Goal: Task Accomplishment & Management: Manage account settings

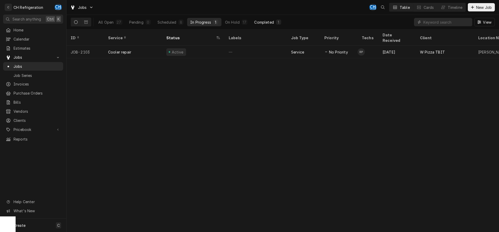
click at [260, 21] on div "Completed" at bounding box center [263, 21] width 19 height 5
click at [164, 21] on div "Scheduled" at bounding box center [166, 21] width 19 height 5
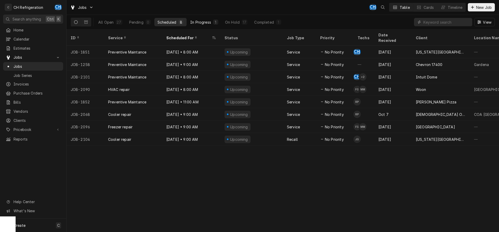
click at [203, 23] on div "In Progress" at bounding box center [200, 21] width 21 height 5
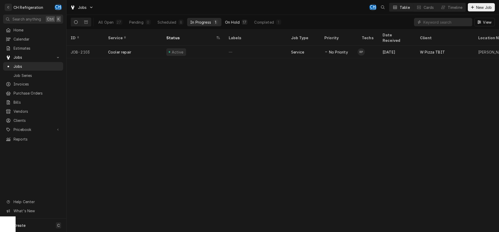
click at [230, 19] on button "On Hold 17" at bounding box center [236, 22] width 29 height 8
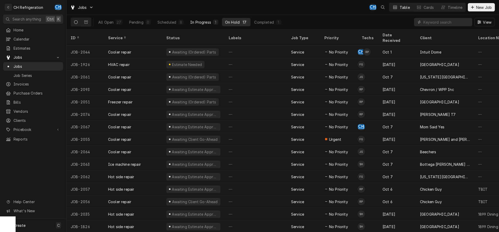
click at [193, 20] on div "In Progress" at bounding box center [200, 21] width 21 height 5
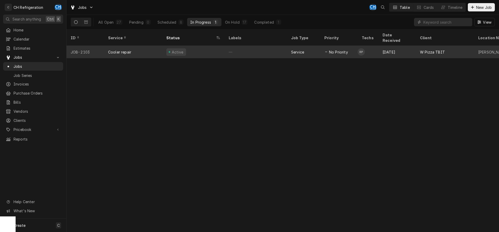
click at [280, 46] on div "—" at bounding box center [255, 52] width 62 height 12
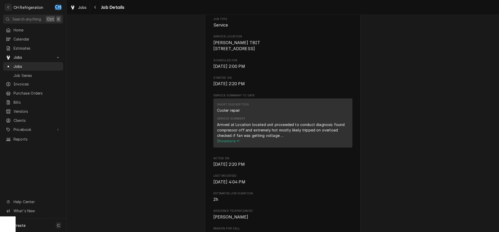
scroll to position [106, 0]
click at [236, 143] on span "Show more" at bounding box center [228, 140] width 23 height 4
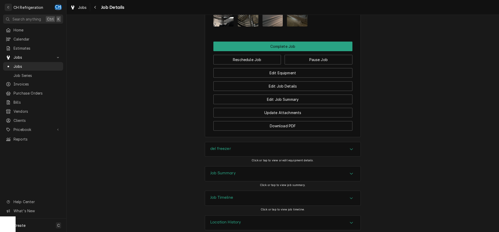
scroll to position [476, 0]
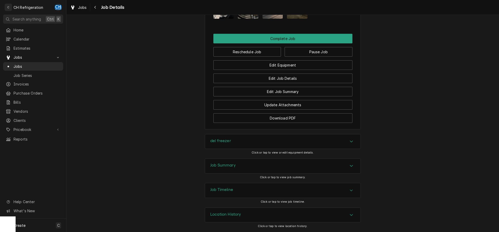
click at [344, 137] on div "del freezer" at bounding box center [282, 141] width 155 height 15
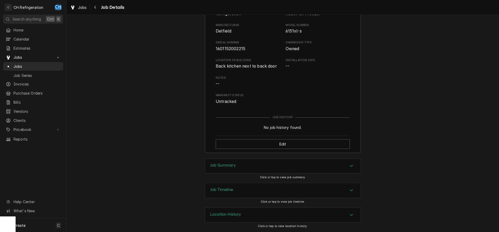
scroll to position [624, 0]
click at [334, 167] on div "Job Summary" at bounding box center [282, 166] width 155 height 15
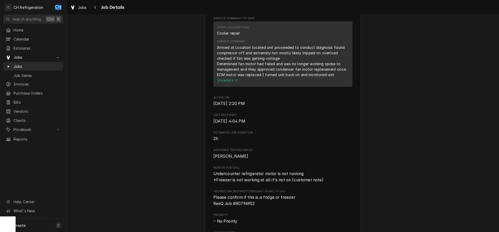
scroll to position [0, 0]
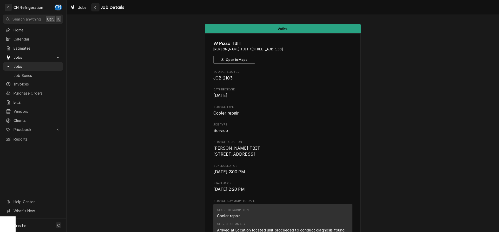
click at [96, 8] on div "Navigate back" at bounding box center [95, 7] width 5 height 5
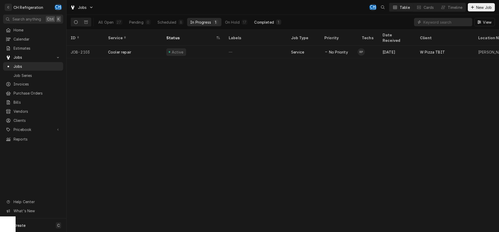
click at [268, 24] on div "Completed" at bounding box center [263, 21] width 19 height 5
click at [203, 23] on div "In Progress" at bounding box center [200, 21] width 21 height 5
click at [158, 22] on div "Scheduled" at bounding box center [166, 21] width 19 height 5
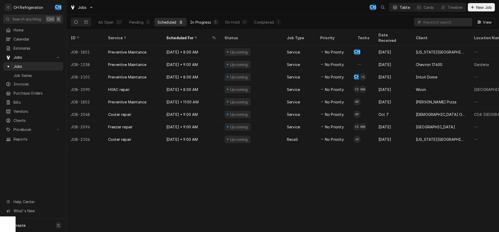
click at [210, 21] on button "In Progress 1" at bounding box center [204, 22] width 34 height 8
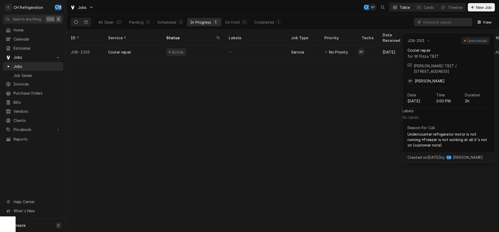
drag, startPoint x: 269, startPoint y: 157, endPoint x: 267, endPoint y: 155, distance: 3.3
click at [268, 157] on div "ID Service Status Labels Job Type Priority Techs Date Received Client Location …" at bounding box center [282, 131] width 432 height 202
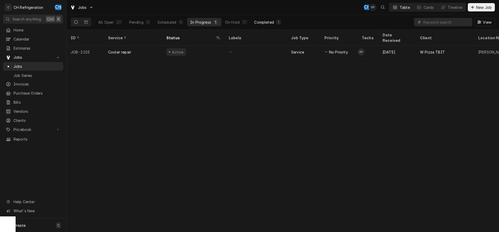
click at [271, 23] on div "Completed" at bounding box center [263, 21] width 19 height 5
click at [201, 21] on div "In Progress" at bounding box center [200, 21] width 21 height 5
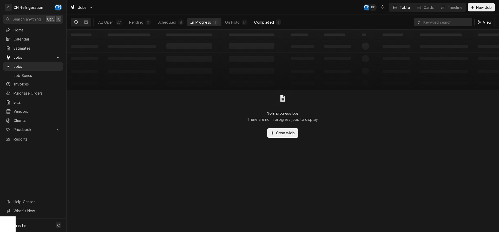
click at [261, 21] on div "Completed" at bounding box center [263, 21] width 19 height 5
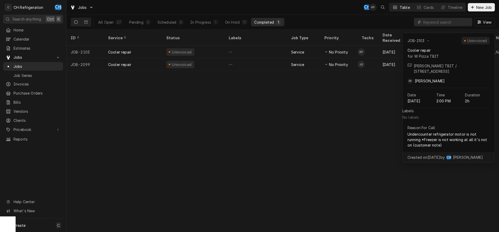
click at [343, 114] on div "ID Service Status Labels Job Type Priority Techs Date Received Client Location …" at bounding box center [282, 131] width 432 height 202
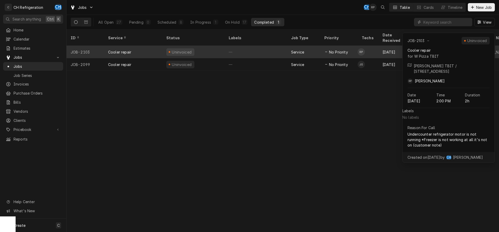
click at [250, 46] on div "—" at bounding box center [255, 52] width 62 height 12
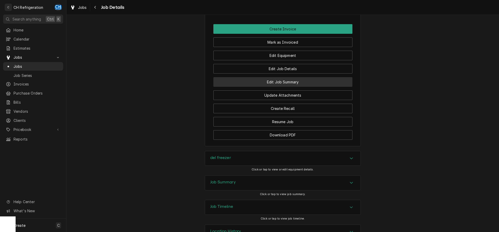
scroll to position [423, 0]
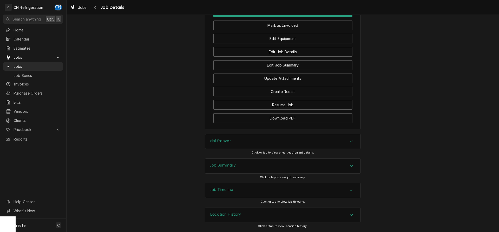
click at [351, 143] on icon "Accordion Header" at bounding box center [351, 141] width 4 height 4
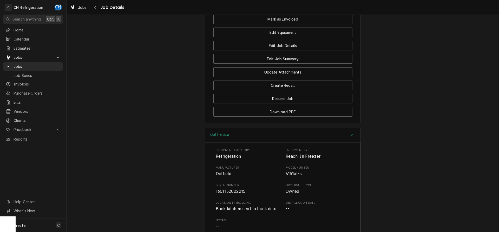
click at [351, 137] on icon "Accordion Header" at bounding box center [351, 135] width 4 height 4
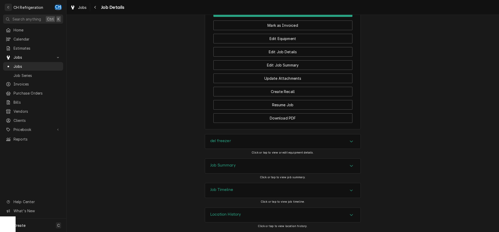
click at [350, 163] on div "Accordion Header" at bounding box center [351, 166] width 8 height 6
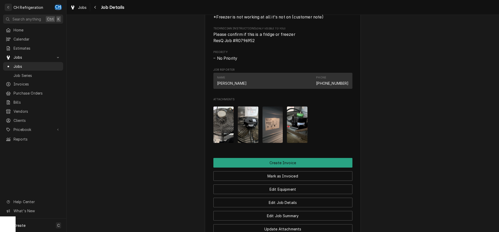
scroll to position [290, 0]
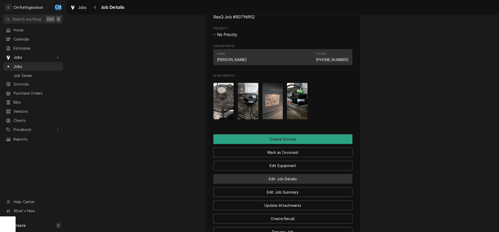
click at [282, 184] on button "Edit Job Details" at bounding box center [282, 179] width 139 height 10
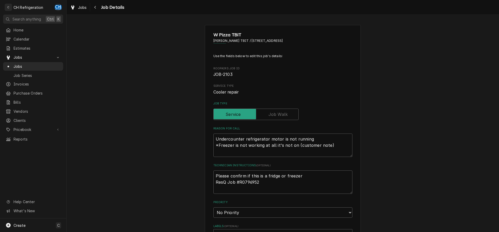
type textarea "x"
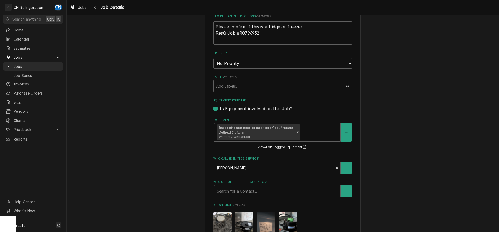
scroll to position [281, 0]
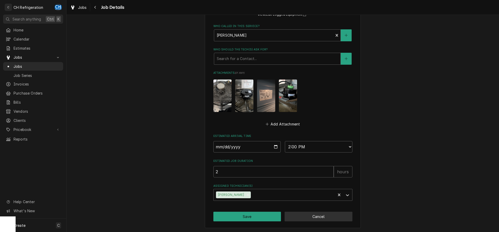
click at [325, 216] on button "Cancel" at bounding box center [318, 217] width 68 height 10
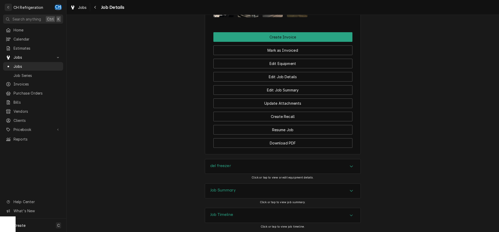
scroll to position [397, 0]
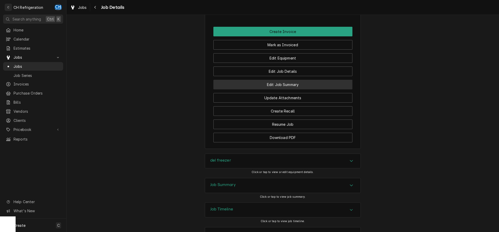
click at [294, 89] on button "Edit Job Summary" at bounding box center [282, 85] width 139 height 10
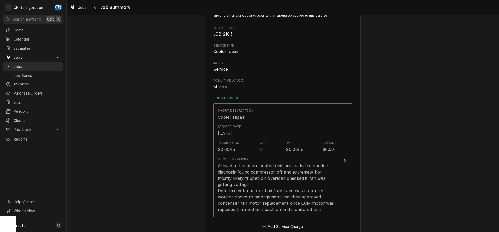
scroll to position [106, 0]
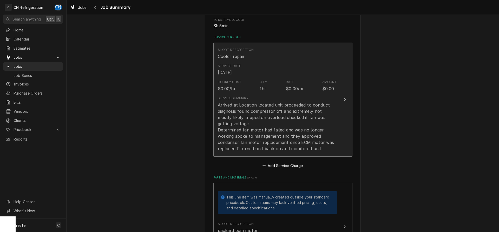
click at [344, 101] on icon "Update Line Item" at bounding box center [344, 99] width 3 height 4
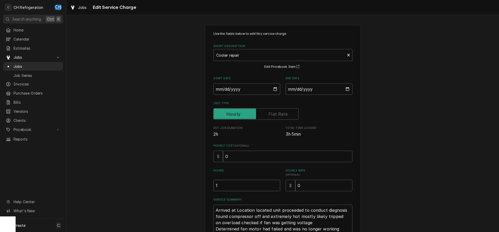
drag, startPoint x: 238, startPoint y: 184, endPoint x: 193, endPoint y: 184, distance: 45.2
click at [213, 184] on input "1" at bounding box center [246, 185] width 67 height 11
type textarea "x"
type input "2"
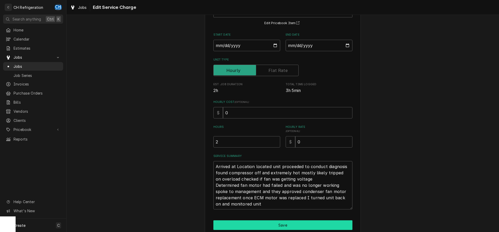
scroll to position [66, 0]
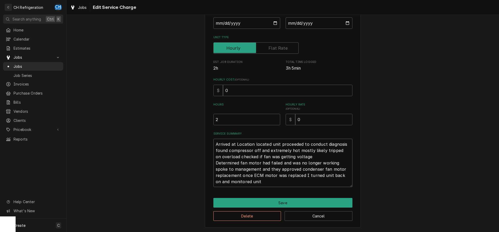
click at [277, 182] on textarea "Arrived at Location located unit proceeded to conduct diagnosis found compresso…" at bounding box center [282, 163] width 139 height 48
type textarea "x"
type textarea "Arrived at Location located unit proceeded to conduct diagnosis found compresso…"
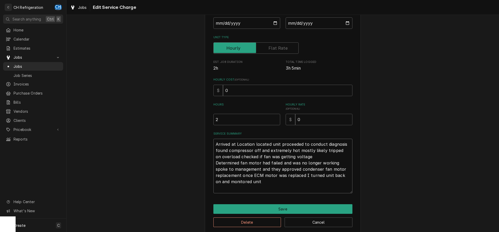
type textarea "x"
type textarea "Arrived at Location located unit proceeded to conduct diagnosis found compresso…"
type textarea "x"
type textarea "Arrived at Location located unit proceeded to conduct diagnosis found compresso…"
type textarea "x"
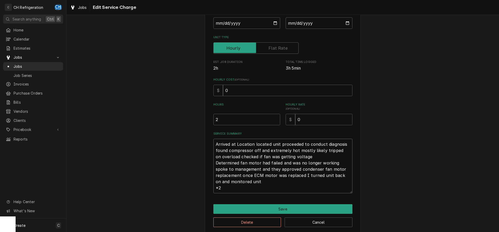
type textarea "Arrived at Location located unit proceeded to conduct diagnosis found compresso…"
type textarea "x"
type textarea "Arrived at Location located unit proceeded to conduct diagnosis found compresso…"
type textarea "x"
type textarea "Arrived at Location located unit proceeded to conduct diagnosis found compresso…"
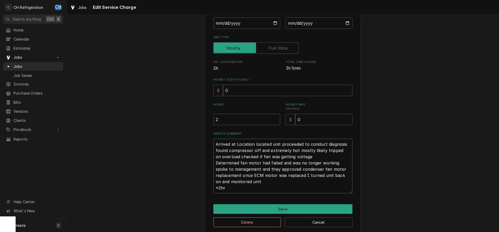
type textarea "x"
type textarea "Arrived at Location located unit proceeded to conduct diagnosis found compresso…"
type textarea "x"
type textarea "Arrived at Location located unit proceeded to conduct diagnosis found compresso…"
type textarea "x"
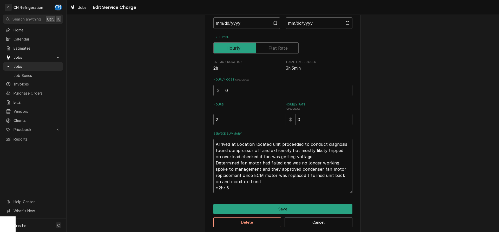
type textarea "Arrived at Location located unit proceeded to conduct diagnosis found compresso…"
type textarea "x"
type textarea "Arrived at Location located unit proceeded to conduct diagnosis found compresso…"
type textarea "x"
type textarea "Arrived at Location located unit proceeded to conduct diagnosis found compresso…"
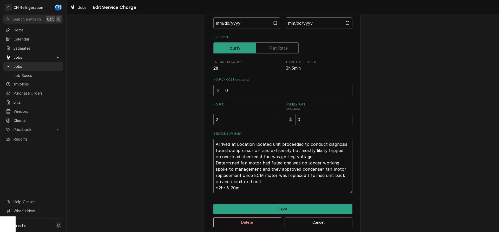
type textarea "x"
type textarea "Arrived at Location located unit proceeded to conduct diagnosis found compresso…"
type textarea "x"
type textarea "Arrived at Location located unit proceeded to conduct diagnosis found compresso…"
type textarea "x"
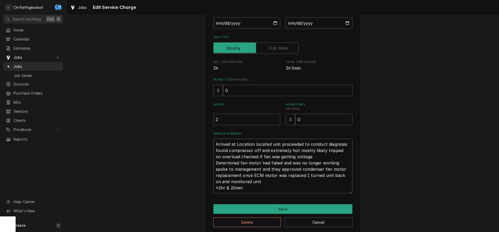
type textarea "Arrived at Location located unit proceeded to conduct diagnosis found compresso…"
type textarea "x"
type textarea "Arrived at Location located unit proceeded to conduct diagnosis found compresso…"
click at [219, 187] on textarea "Arrived at Location located unit proceeded to conduct diagnosis found compresso…" at bounding box center [282, 166] width 139 height 55
type textarea "x"
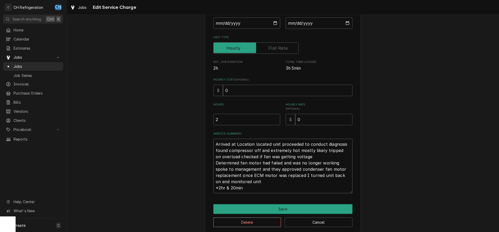
type textarea "Arrived at Location located unit proceeded to conduct diagnosis found compresso…"
type textarea "x"
type textarea "Arrived at Location located unit proceeded to conduct diagnosis found compresso…"
type textarea "x"
type textarea "Arrived at Location located unit proceeded to conduct diagnosis found compresso…"
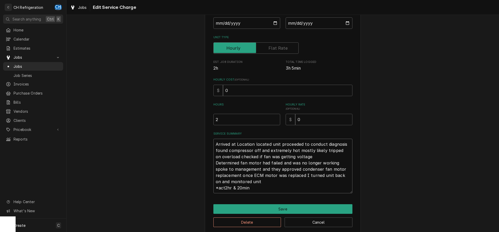
type textarea "x"
type textarea "Arrived at Location located unit proceeded to conduct diagnosis found compresso…"
type textarea "x"
type textarea "Arrived at Location located unit proceeded to conduct diagnosis found compresso…"
type textarea "x"
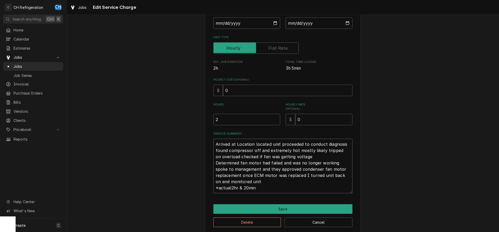
type textarea "Arrived at Location located unit proceeded to conduct diagnosis found compresso…"
type textarea "x"
type textarea "Arrived at Location located unit proceeded to conduct diagnosis found compresso…"
type textarea "x"
type textarea "Arrived at Location located unit proceeded to conduct diagnosis found compresso…"
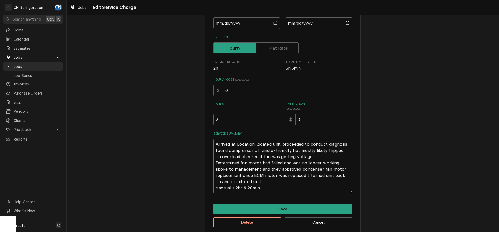
type textarea "x"
type textarea "Arrived at Location located unit proceeded to conduct diagnosis found compresso…"
type textarea "x"
type textarea "Arrived at Location located unit proceeded to conduct diagnosis found compresso…"
type textarea "x"
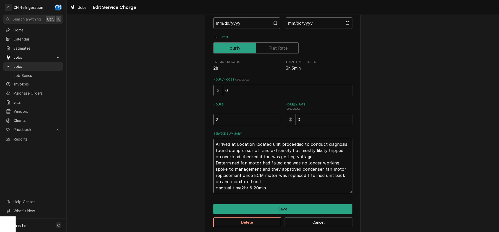
type textarea "Arrived at Location located unit proceeded to conduct diagnosis found compresso…"
type textarea "x"
type textarea "Arrived at Location located unit proceeded to conduct diagnosis found compresso…"
type textarea "x"
type textarea "Arrived at Location located unit proceeded to conduct diagnosis found compresso…"
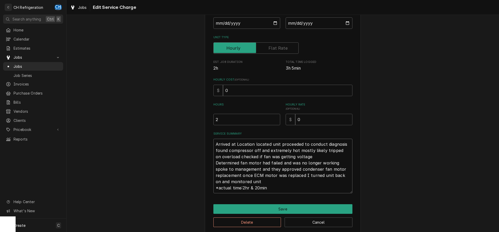
type textarea "x"
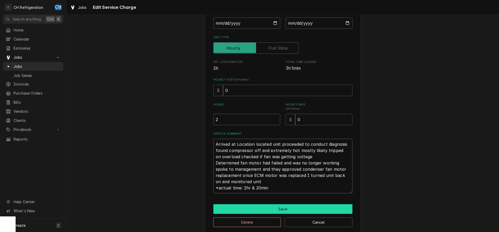
type textarea "Arrived at Location located unit proceeded to conduct diagnosis found compresso…"
click at [277, 207] on button "Save" at bounding box center [282, 209] width 139 height 10
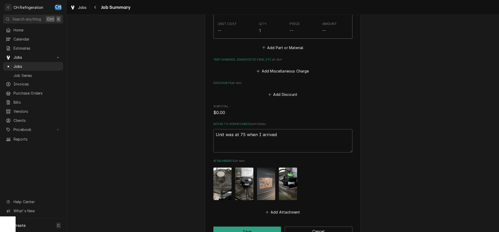
scroll to position [409, 0]
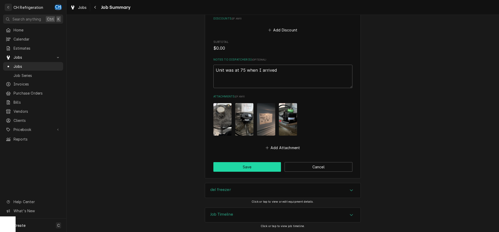
click at [255, 169] on button "Save" at bounding box center [247, 167] width 68 height 10
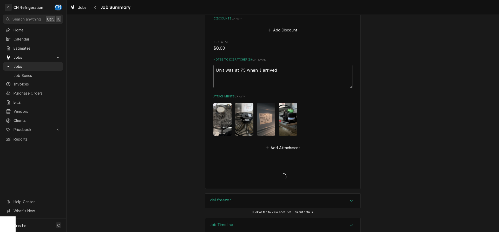
type textarea "x"
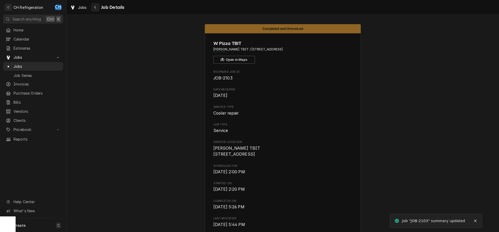
click at [94, 7] on icon "Navigate back" at bounding box center [95, 7] width 2 height 4
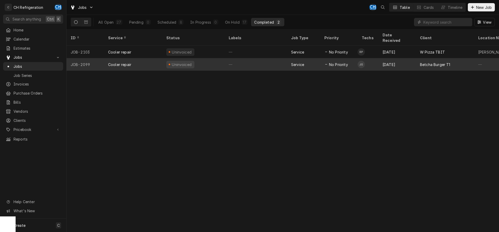
click at [267, 59] on div "—" at bounding box center [255, 64] width 62 height 12
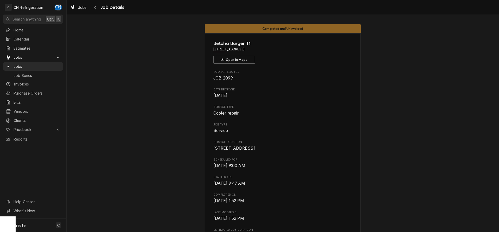
scroll to position [344, 0]
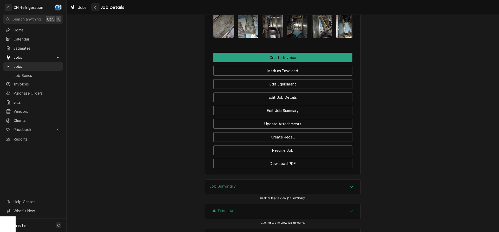
click at [92, 8] on button "Navigate back" at bounding box center [95, 7] width 8 height 8
